Goal: Information Seeking & Learning: Learn about a topic

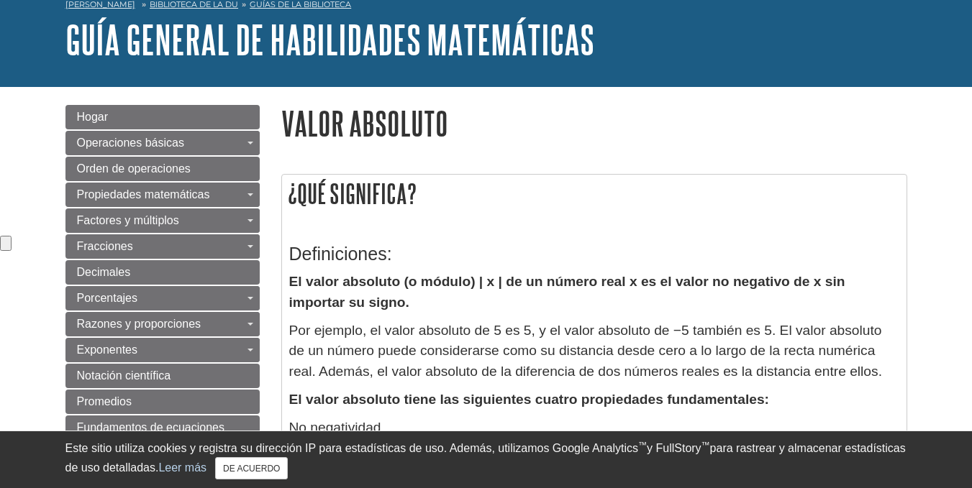
scroll to position [74, 0]
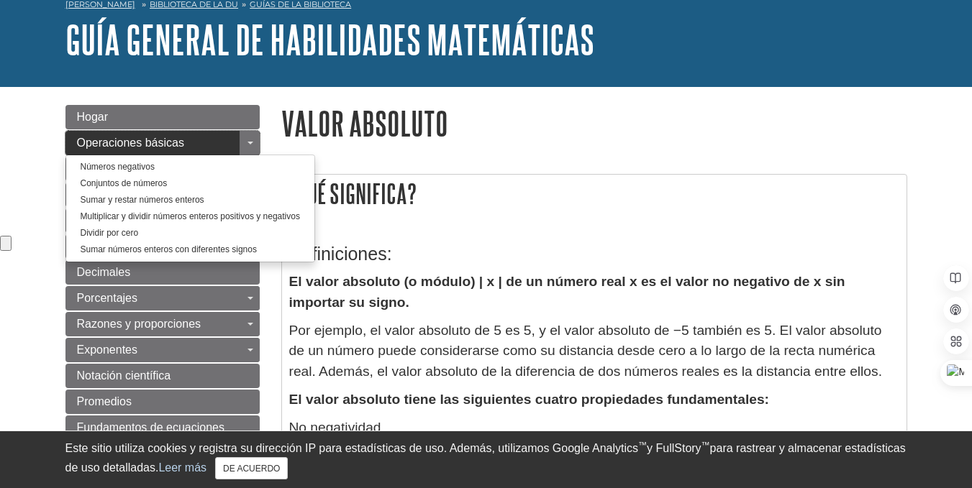
click at [197, 139] on link "Operaciones básicas" at bounding box center [162, 143] width 194 height 24
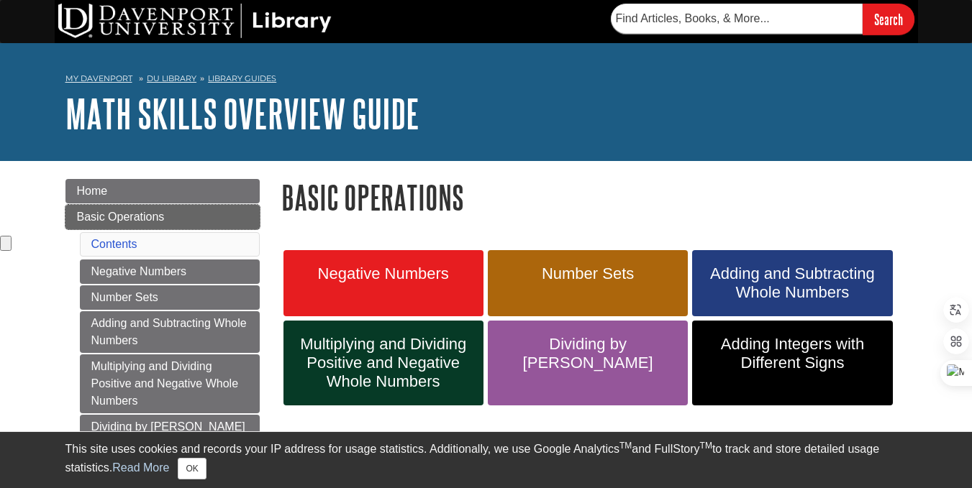
click at [237, 213] on link "Basic Operations" at bounding box center [162, 217] width 194 height 24
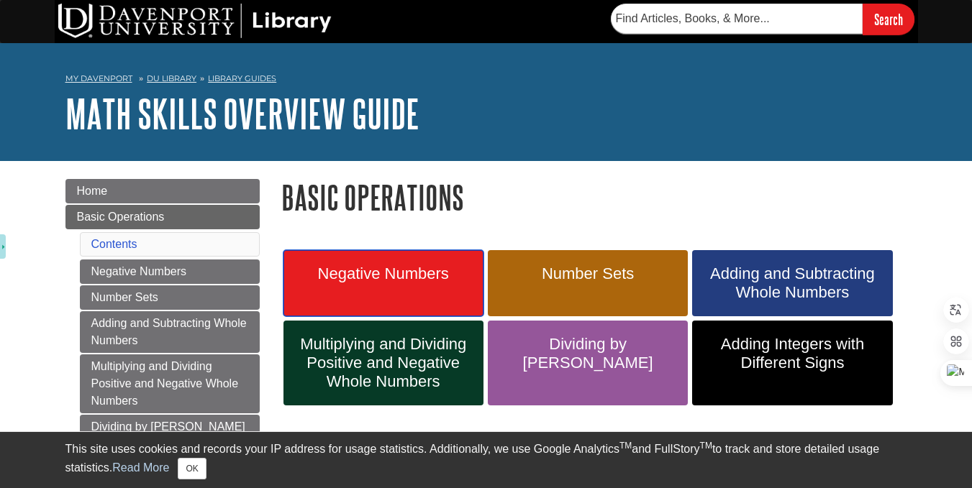
click at [377, 291] on link "Negative Numbers" at bounding box center [383, 283] width 200 height 66
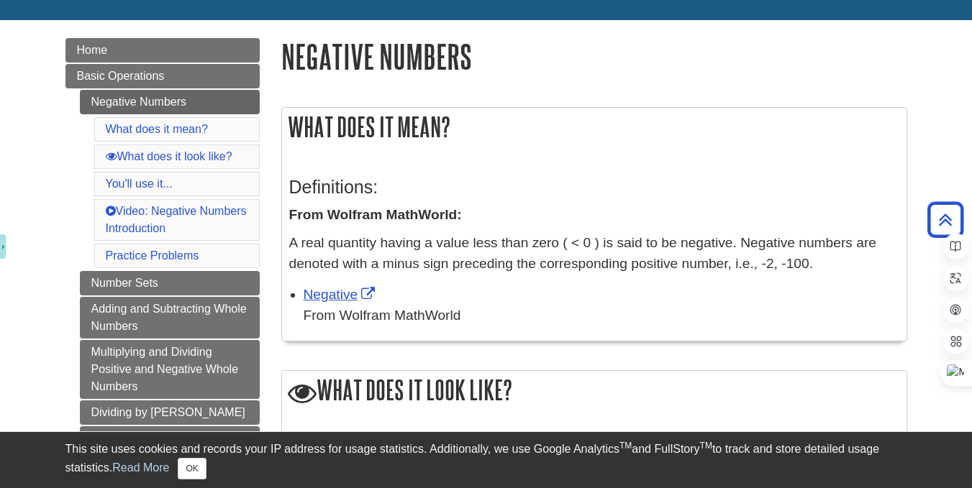
scroll to position [115, 0]
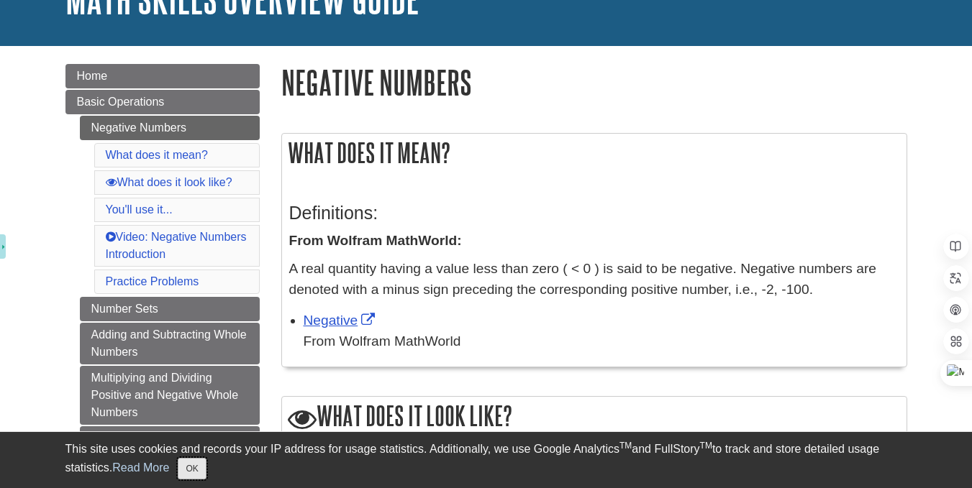
click at [191, 470] on button "OK" at bounding box center [192, 469] width 28 height 22
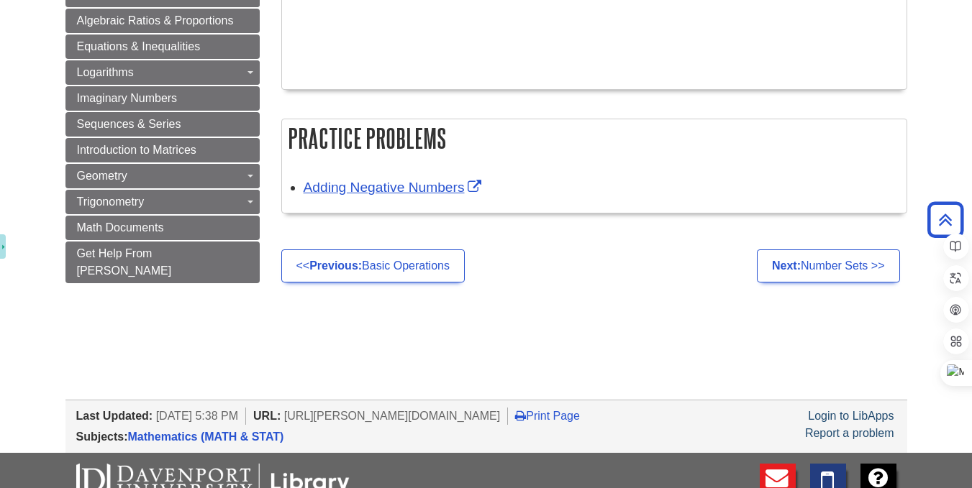
scroll to position [762, 0]
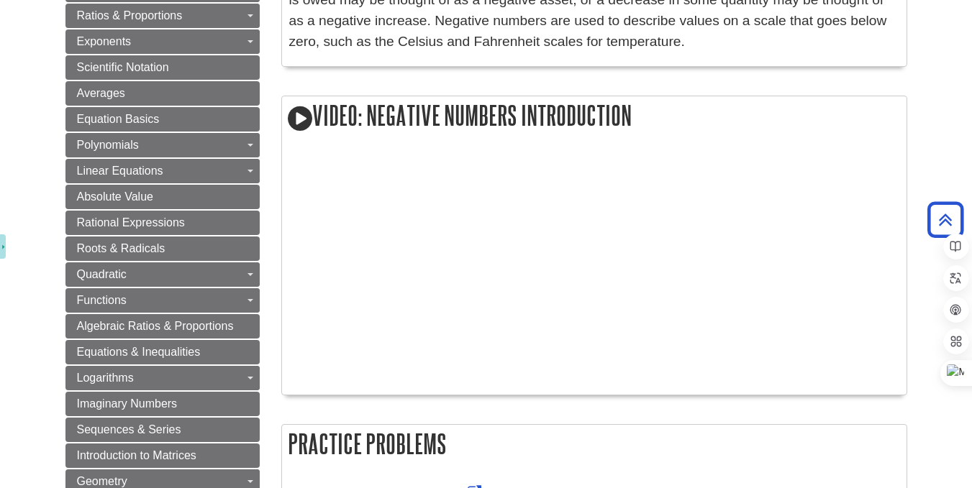
click at [402, 87] on div "What does it mean? Definitions: From Wolfram MathWorld: A real quantity having …" at bounding box center [594, 10] width 626 height 1049
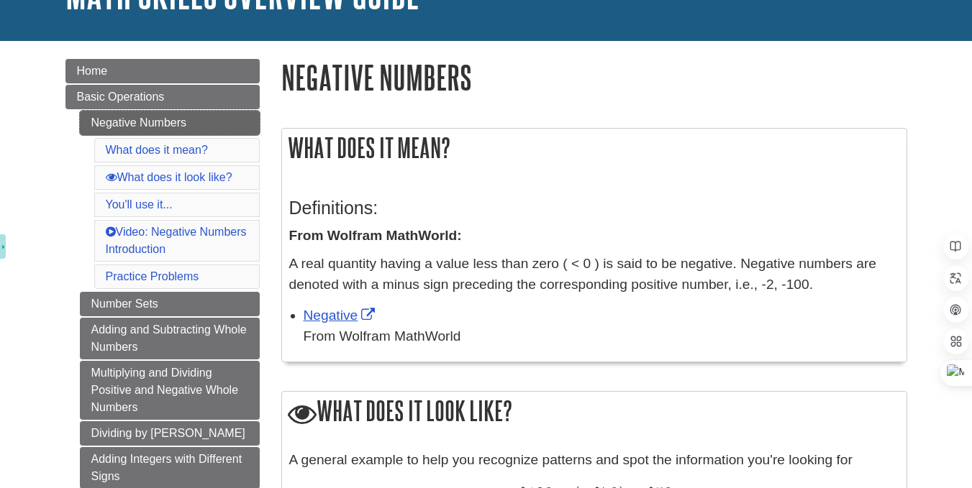
scroll to position [144, 0]
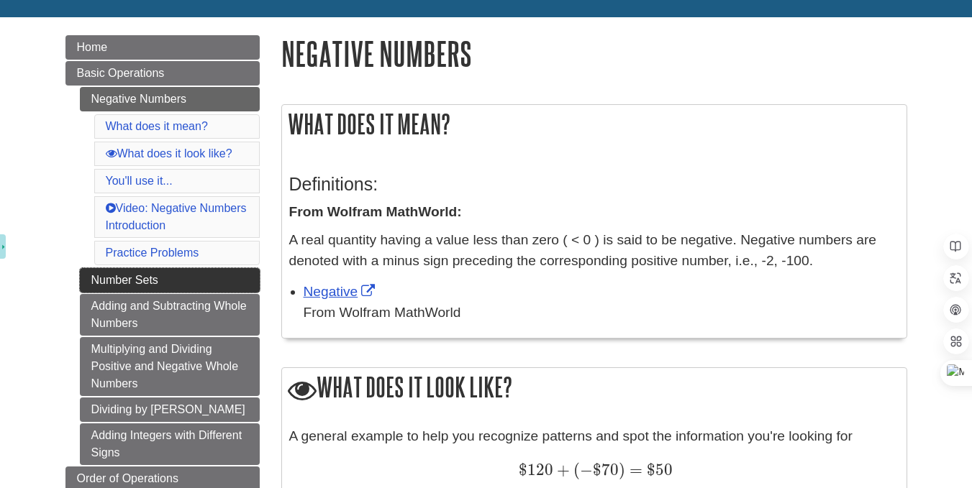
click at [168, 283] on link "Number Sets" at bounding box center [170, 280] width 180 height 24
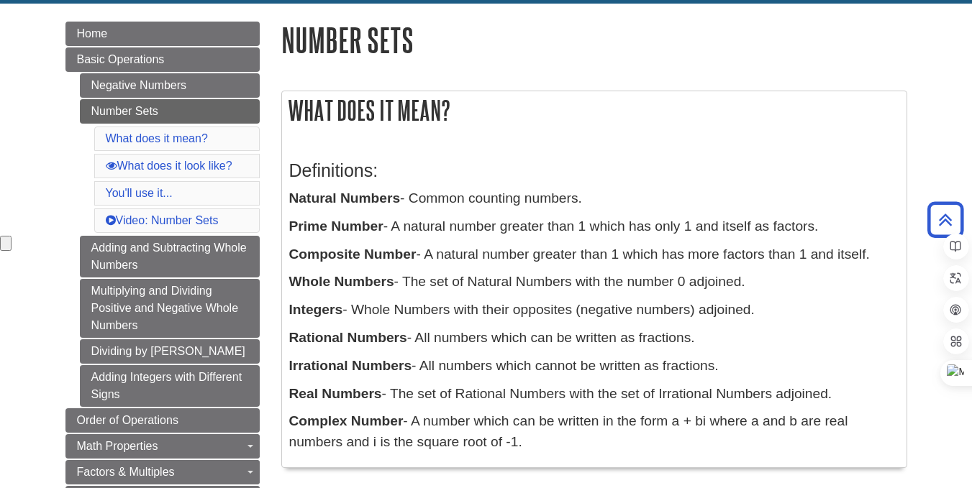
scroll to position [157, 0]
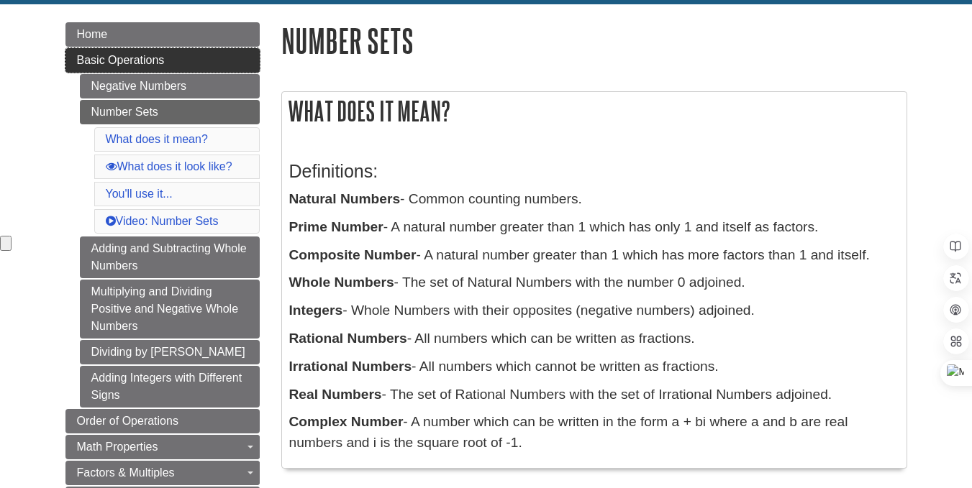
click at [127, 66] on link "Basic Operations" at bounding box center [162, 60] width 194 height 24
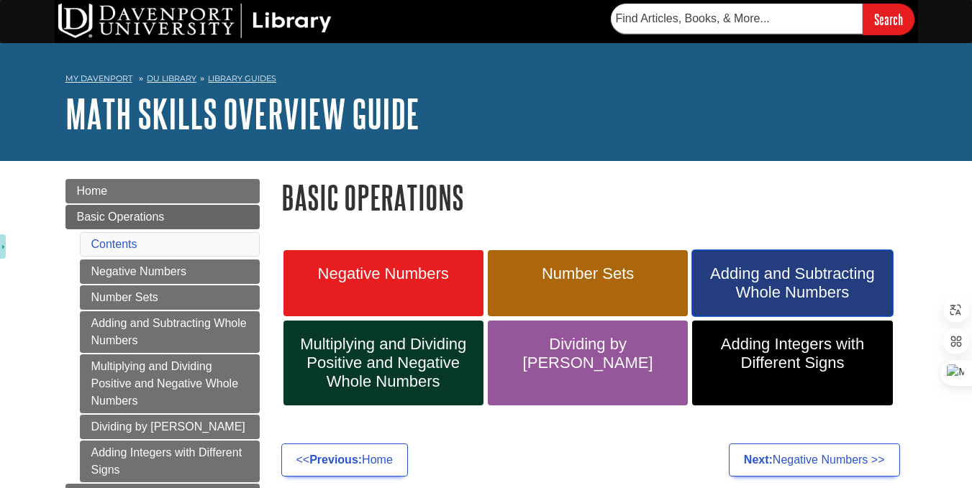
click at [780, 284] on span "Adding and Subtracting Whole Numbers" at bounding box center [792, 283] width 178 height 37
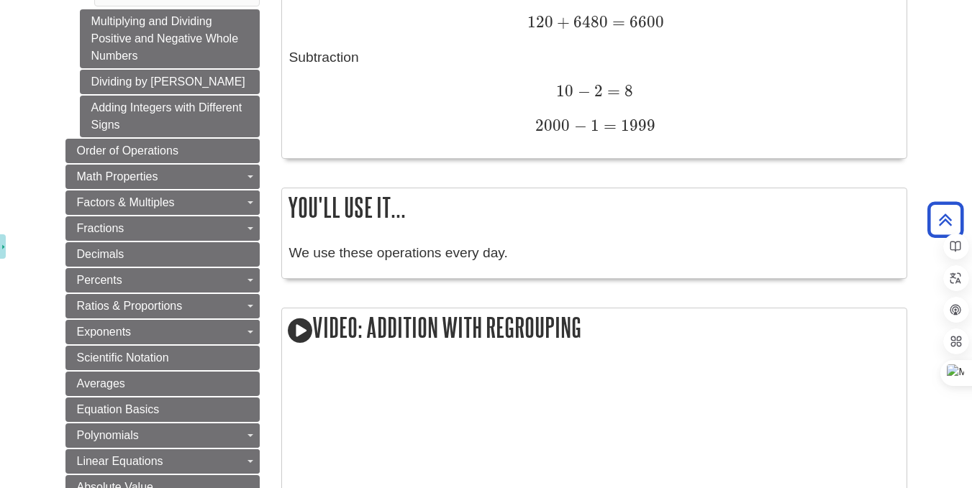
scroll to position [489, 0]
